Goal: Communication & Community: Answer question/provide support

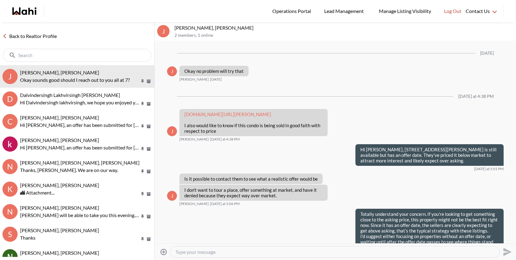
scroll to position [560, 0]
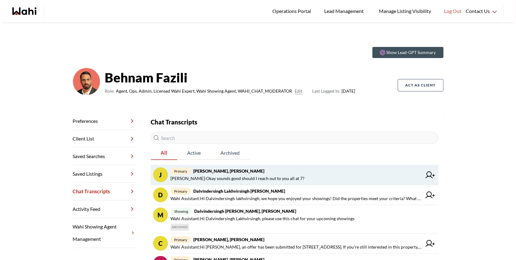
click at [244, 175] on span "[PERSON_NAME] : Okay sounds good should I reach out to you all at 7?" at bounding box center [237, 178] width 134 height 7
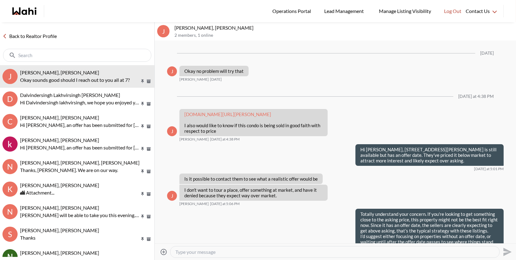
scroll to position [560, 0]
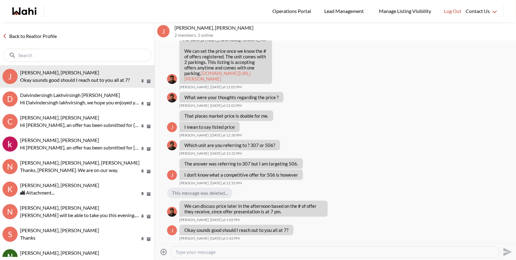
click at [218, 250] on textarea "Type your message" at bounding box center [334, 252] width 319 height 6
type textarea "No we will call you later today and make your offer ready!"
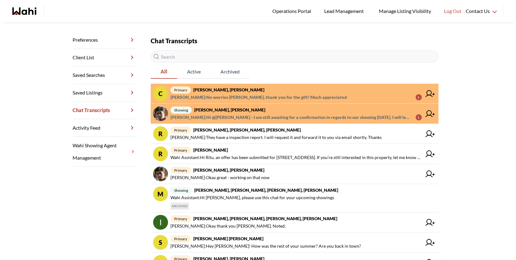
scroll to position [82, 0]
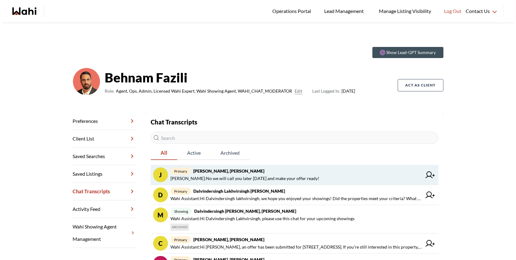
click at [258, 179] on span "Behnam Fazili : No we will call you later today and make your offer ready!" at bounding box center [244, 178] width 149 height 7
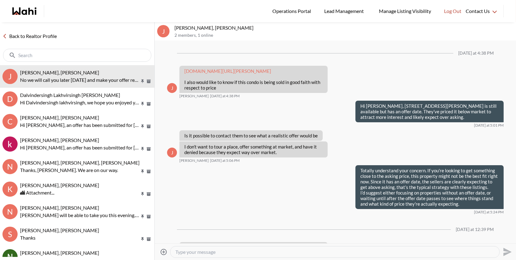
scroll to position [535, 0]
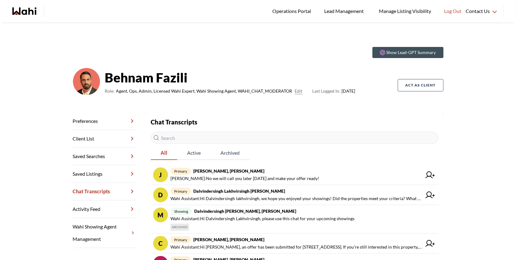
click at [337, 165] on div "Chat Transcripts All Active Archived J primary [PERSON_NAME], [PERSON_NAME] Faz…" at bounding box center [295, 256] width 288 height 279
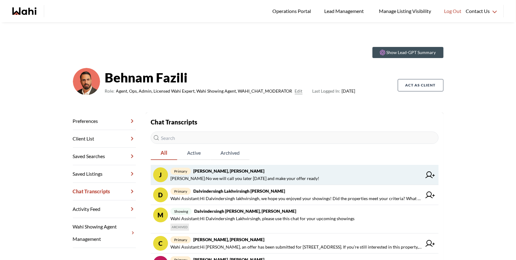
click at [322, 170] on span "primary [PERSON_NAME], [PERSON_NAME]" at bounding box center [295, 170] width 251 height 7
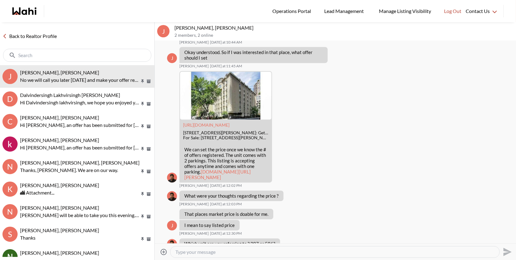
scroll to position [3764, 0]
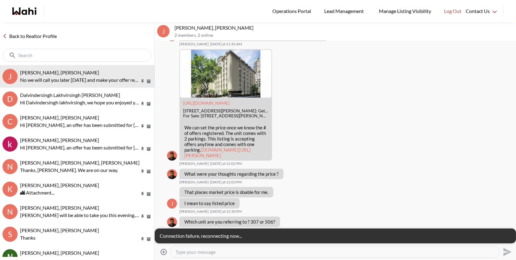
click at [100, 19] on ul "Operations Portal Lead Management Manage Listing Visibility Log Out" at bounding box center [262, 11] width 407 height 22
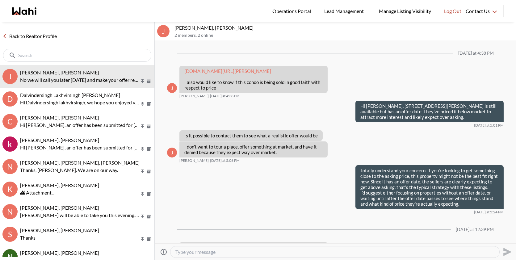
scroll to position [535, 0]
